Goal: Transaction & Acquisition: Book appointment/travel/reservation

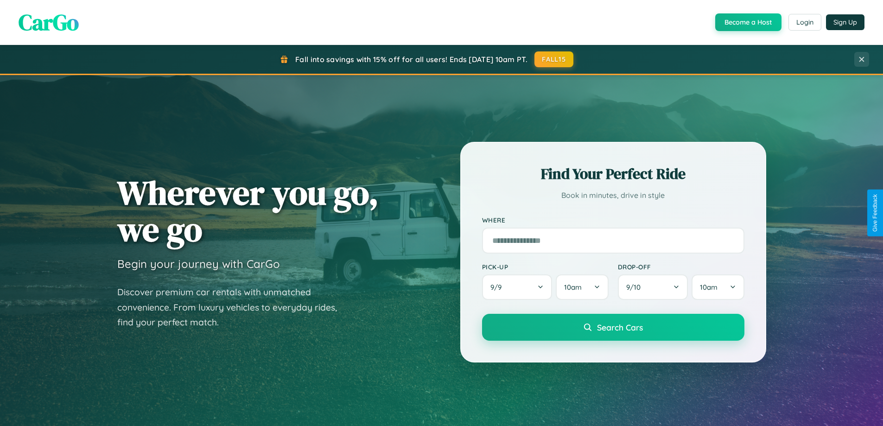
scroll to position [1784, 0]
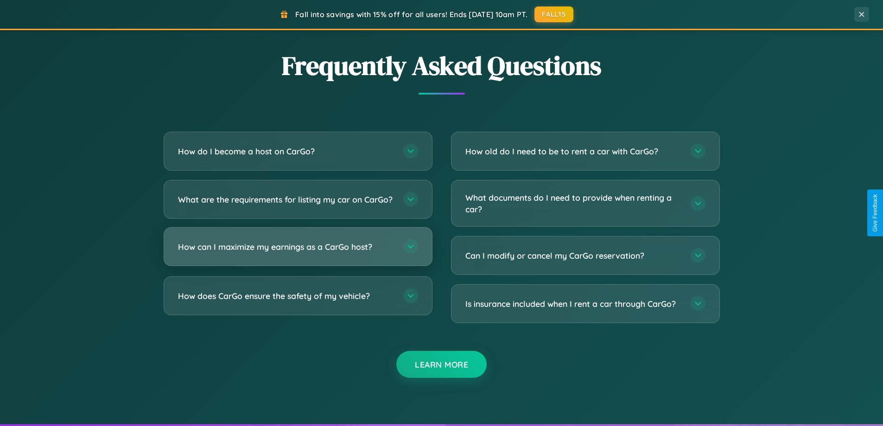
click at [298, 253] on h3 "How can I maximize my earnings as a CarGo host?" at bounding box center [286, 247] width 216 height 12
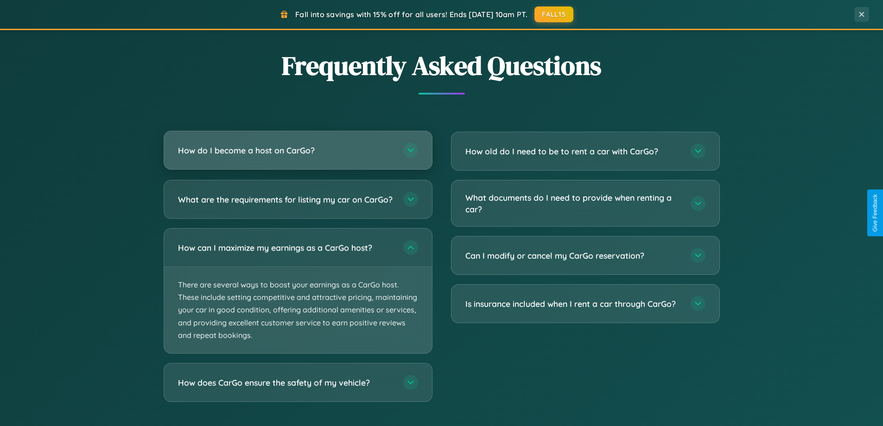
click at [298, 151] on h3 "How do I become a host on CarGo?" at bounding box center [286, 151] width 216 height 12
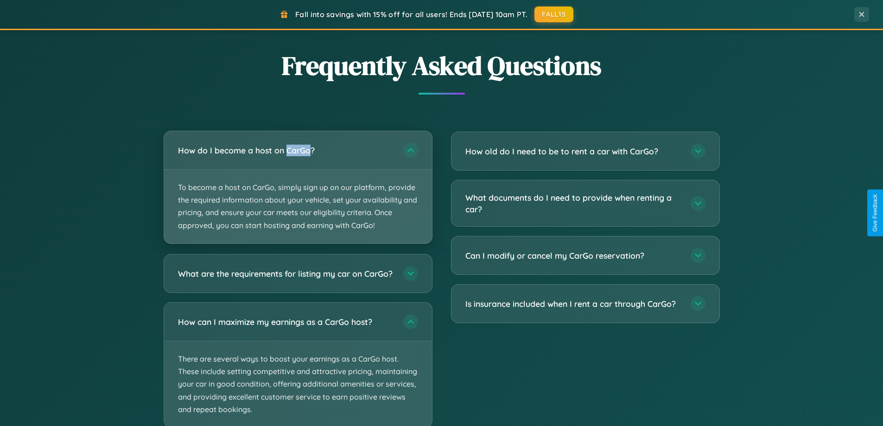
click at [298, 187] on p "To become a host on CarGo, simply sign up on our platform, provide the required…" at bounding box center [298, 207] width 268 height 74
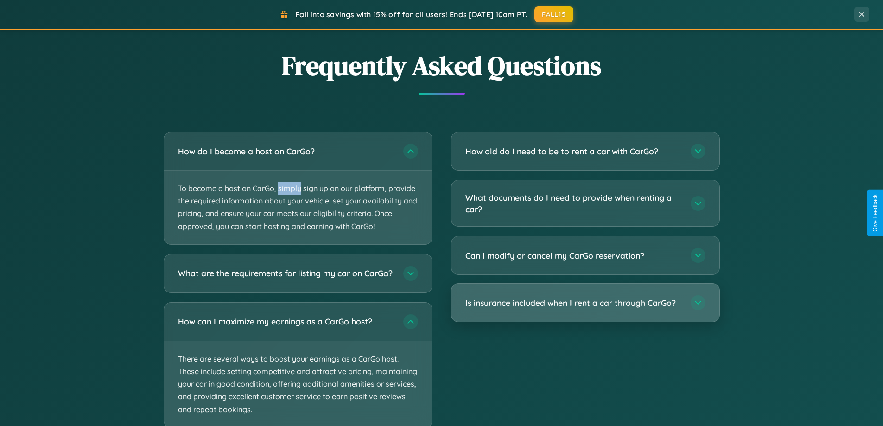
click at [585, 304] on h3 "Is insurance included when I rent a car through CarGo?" at bounding box center [574, 303] width 216 height 12
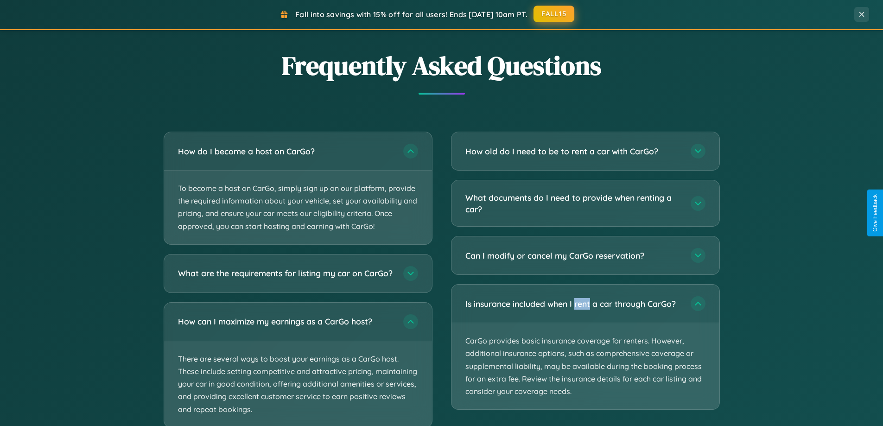
click at [555, 14] on button "FALL15" at bounding box center [554, 14] width 41 height 17
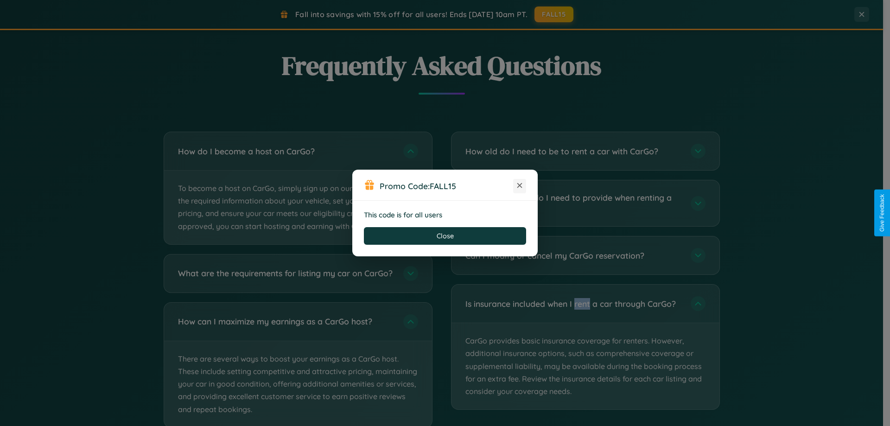
click at [520, 186] on icon at bounding box center [519, 185] width 9 height 9
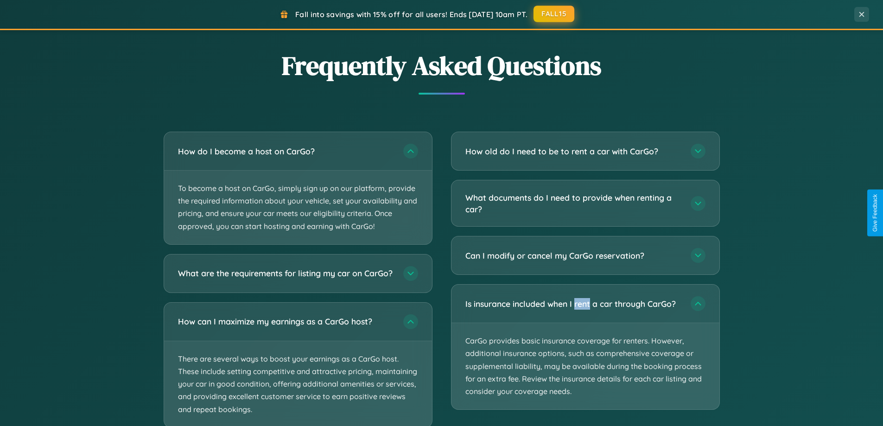
click at [555, 14] on button "FALL15" at bounding box center [554, 14] width 41 height 17
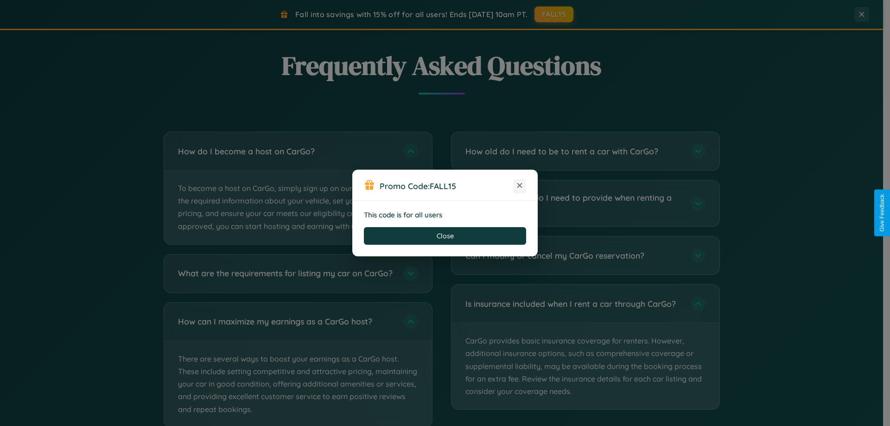
click at [520, 186] on icon at bounding box center [519, 185] width 9 height 9
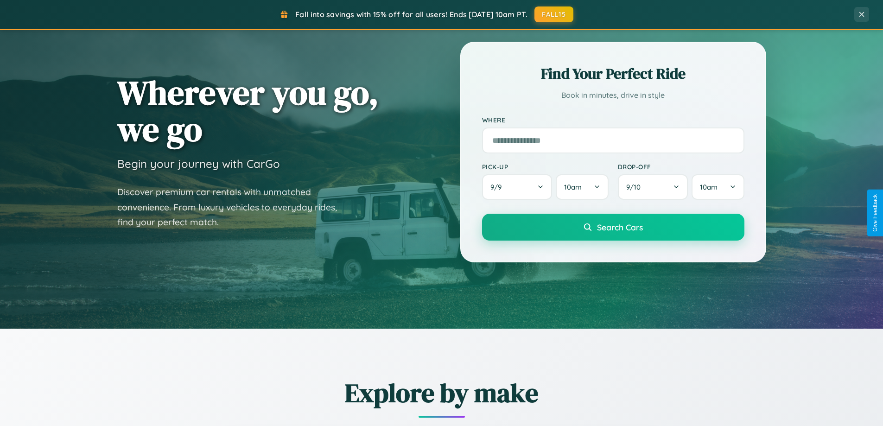
scroll to position [0, 0]
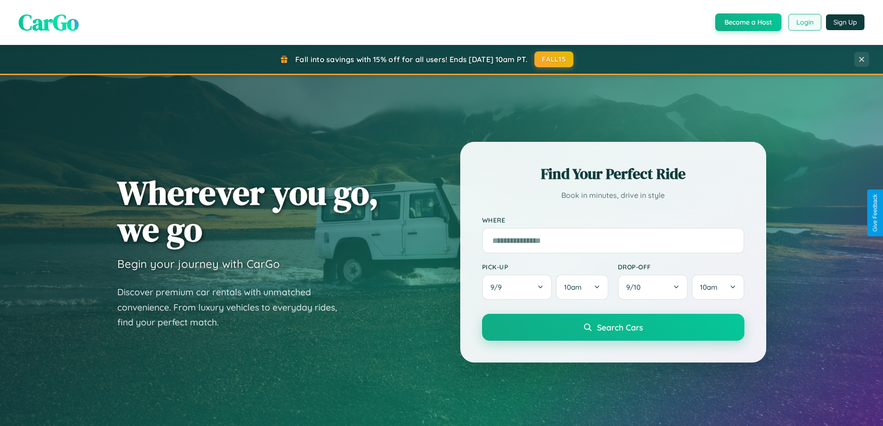
click at [805, 22] on button "Login" at bounding box center [805, 22] width 33 height 17
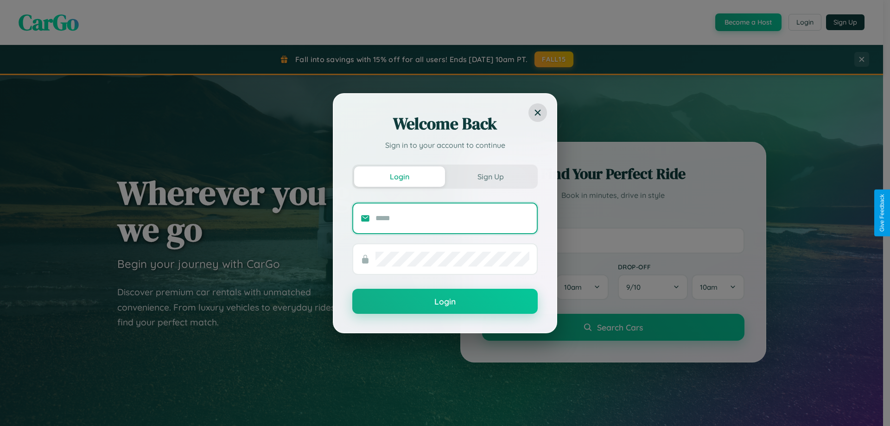
click at [453, 218] on input "text" at bounding box center [453, 218] width 154 height 15
type input "**********"
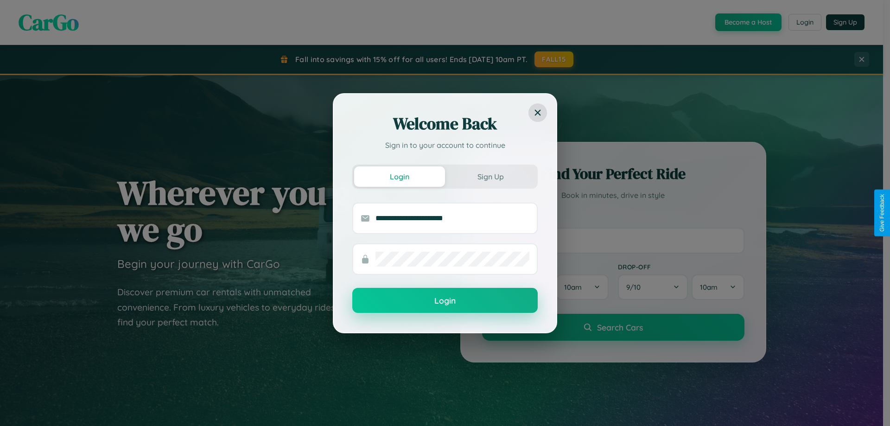
click at [445, 301] on button "Login" at bounding box center [444, 300] width 185 height 25
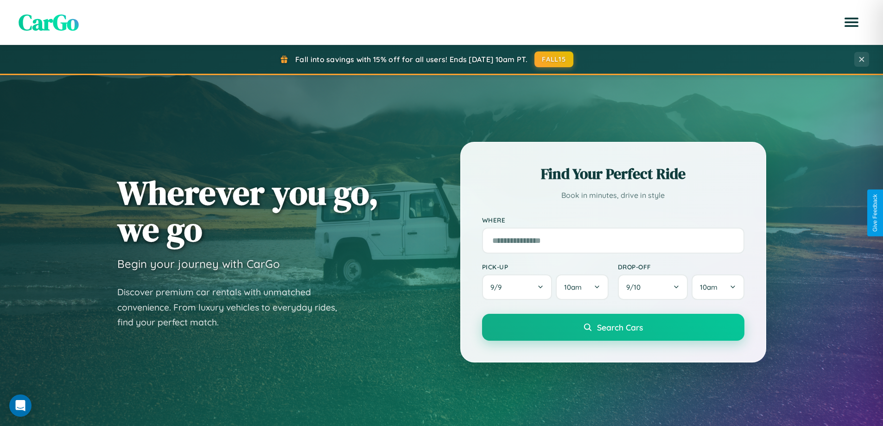
scroll to position [400, 0]
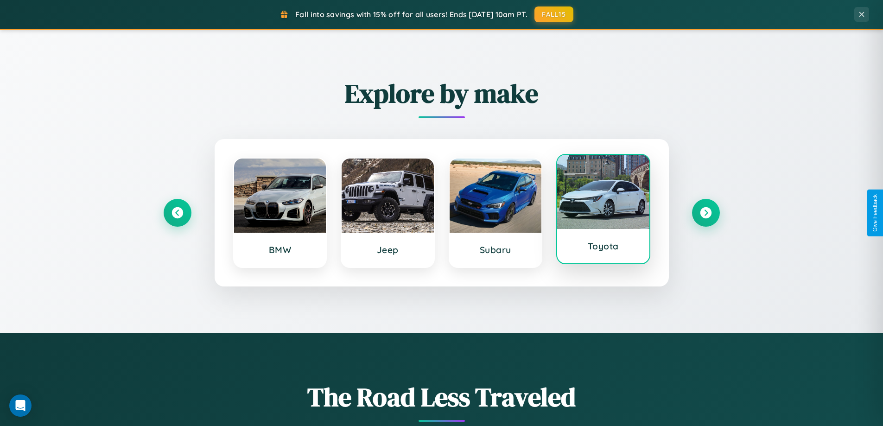
click at [603, 211] on div at bounding box center [603, 192] width 92 height 74
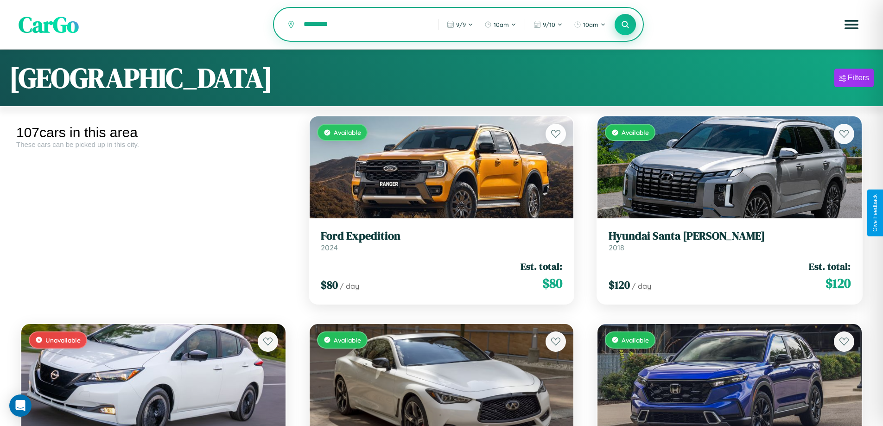
type input "*********"
click at [626, 25] on icon at bounding box center [625, 24] width 9 height 9
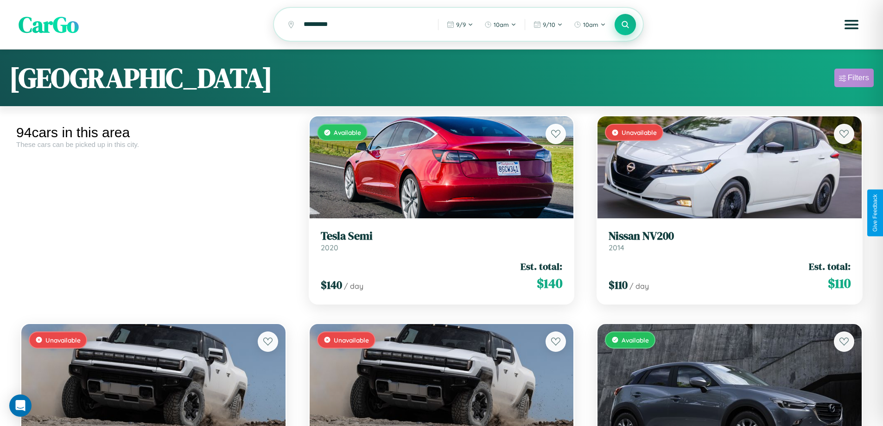
click at [854, 79] on div "Filters" at bounding box center [858, 77] width 21 height 9
